Goal: Task Accomplishment & Management: Use online tool/utility

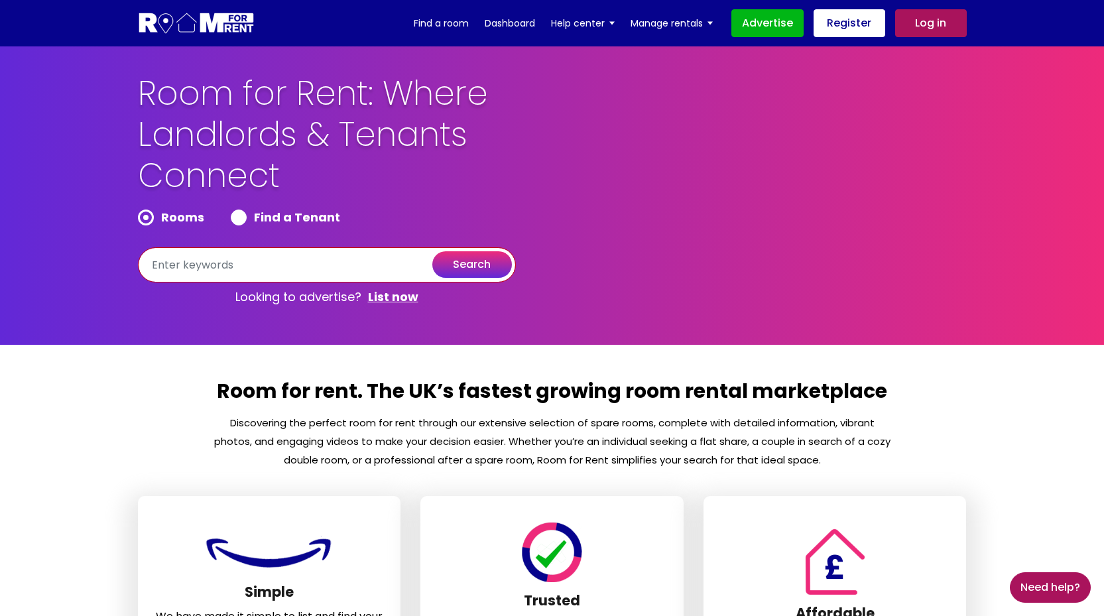
click at [369, 264] on input "text" at bounding box center [327, 264] width 378 height 35
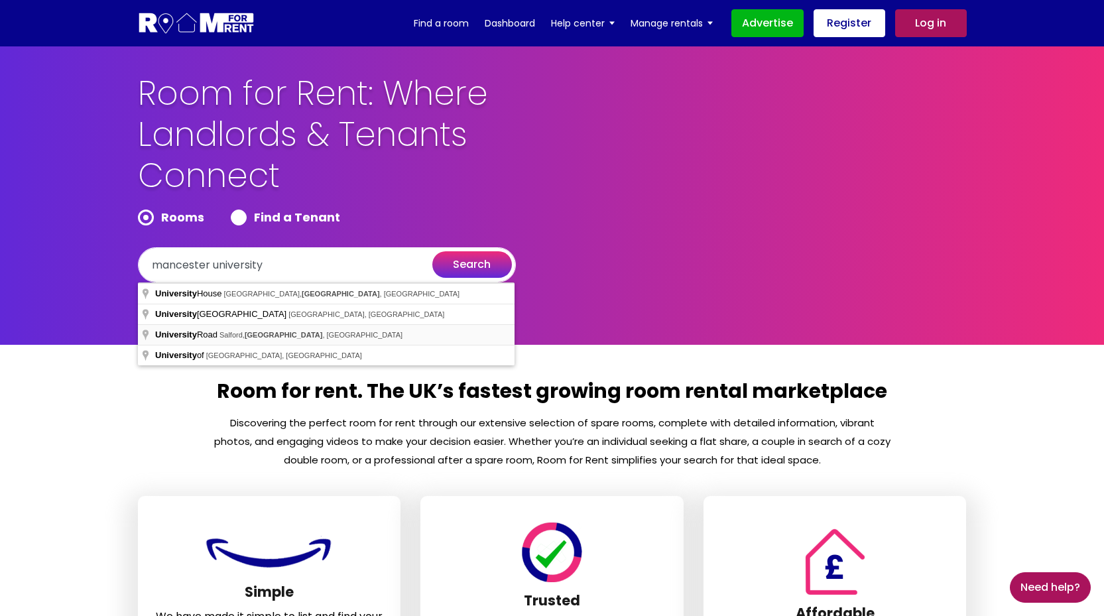
type input "University Road, Salford, Manchester, UK"
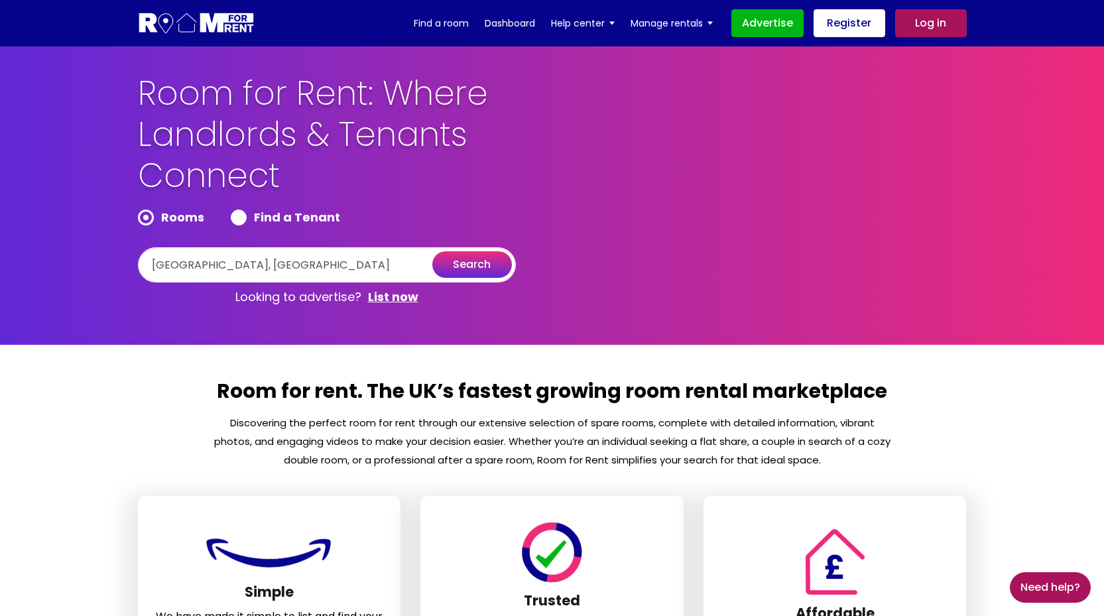
click at [489, 259] on button "search" at bounding box center [472, 264] width 80 height 27
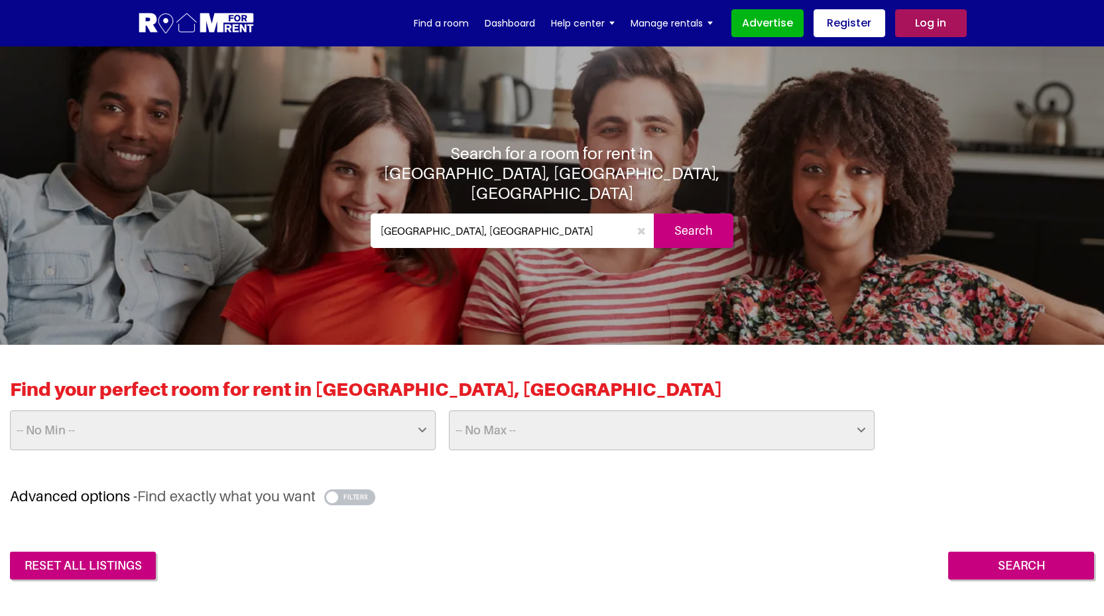
click at [302, 433] on select "-- No Min -- £25 £50 £75 £100 £125 £150 £175 £200 £225 £250 £275 £300 £325 £350…" at bounding box center [223, 430] width 426 height 40
click at [580, 423] on select "-- No Max -- £50 £75 £100 £125 £150 £175 £200 £225 £250 £275 £300 £325 £350 £37…" at bounding box center [662, 430] width 426 height 40
